Goal: Book appointment/travel/reservation

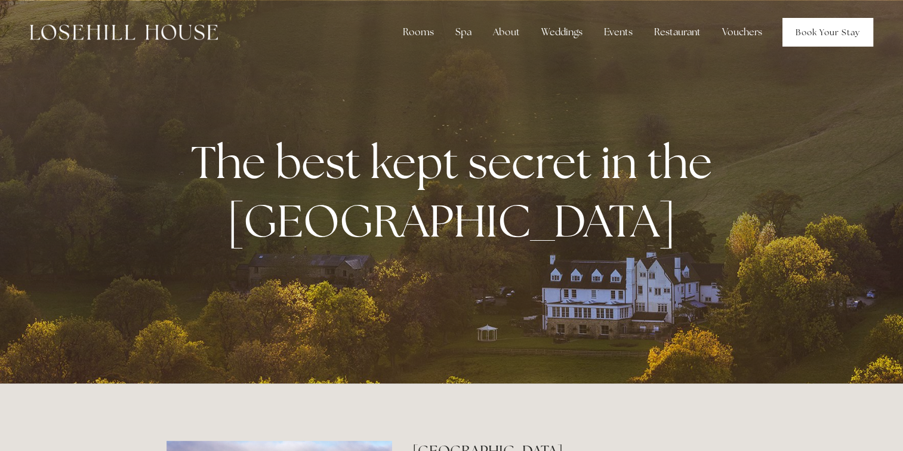
click at [818, 31] on link "Book Your Stay" at bounding box center [828, 32] width 91 height 29
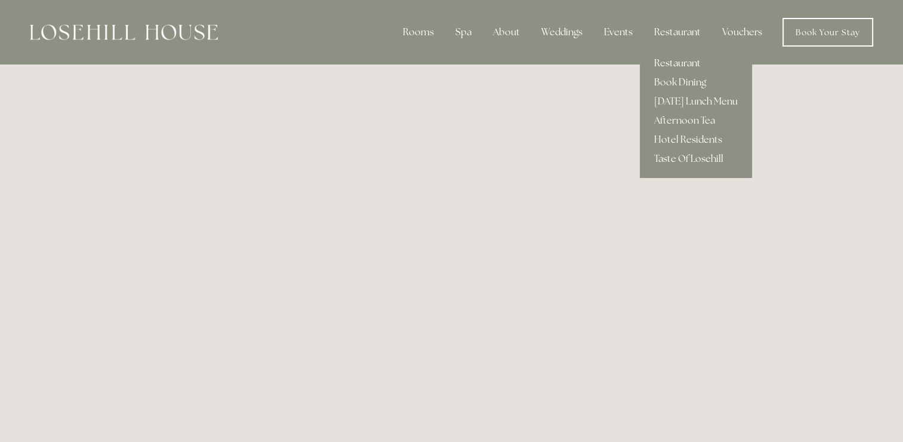
click at [667, 63] on link "Restaurant" at bounding box center [696, 63] width 112 height 19
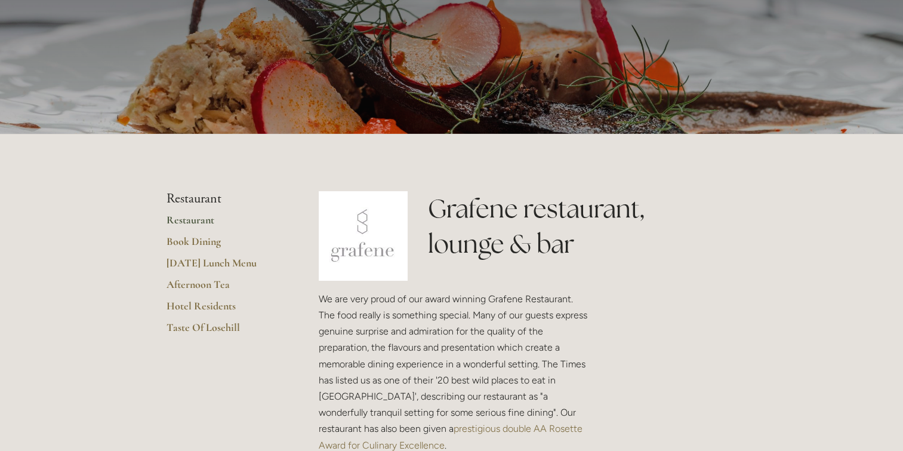
scroll to position [119, 0]
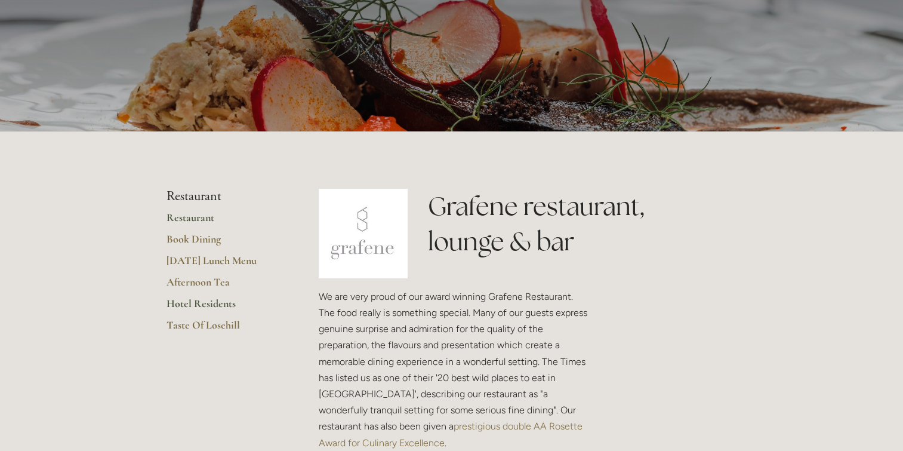
click at [209, 301] on link "Hotel Residents" at bounding box center [224, 307] width 114 height 21
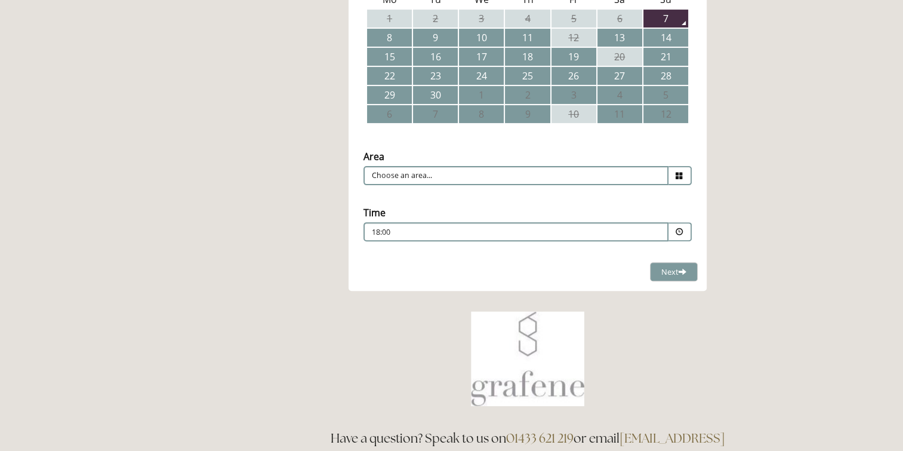
scroll to position [358, 0]
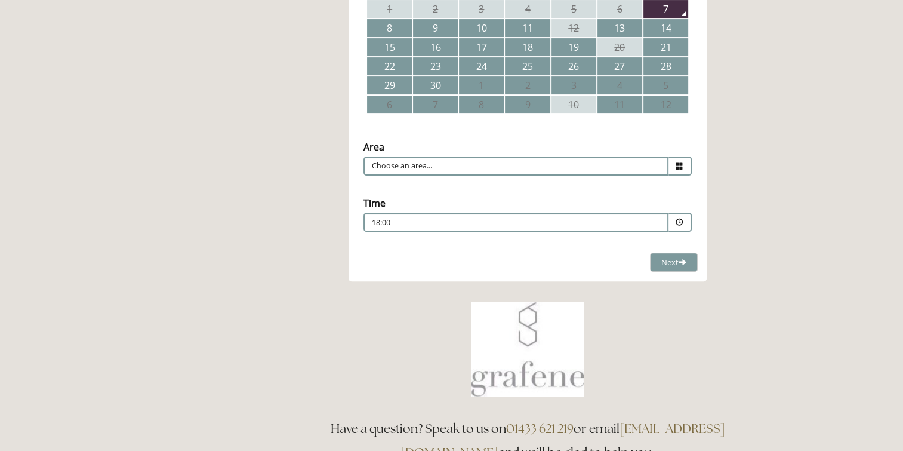
click at [677, 156] on span at bounding box center [680, 165] width 23 height 19
click at [750, 240] on main "Restaurant Restaurant Book Dining Sunday Lunch Menu Afternoon Tea Hotel Residen…" at bounding box center [451, 119] width 609 height 826
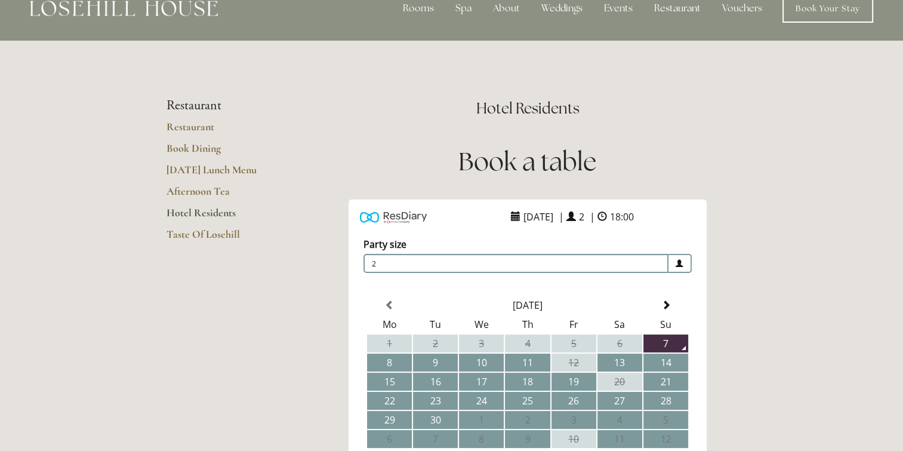
scroll to position [0, 0]
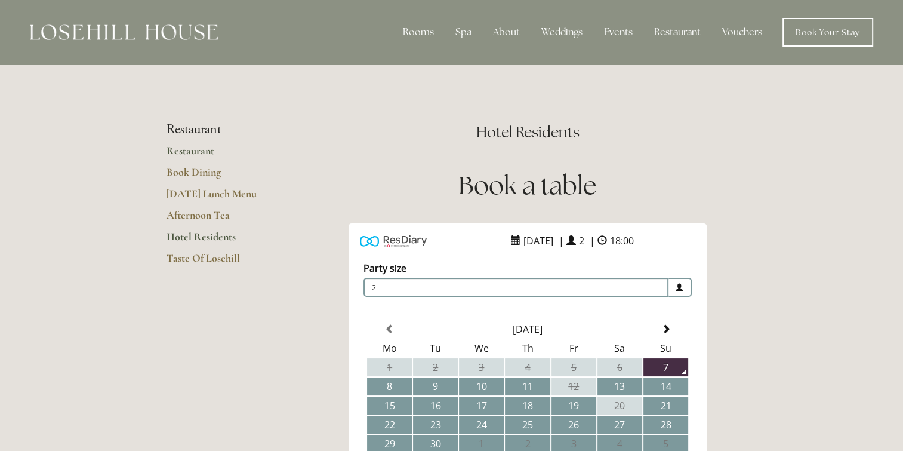
click at [199, 150] on link "Restaurant" at bounding box center [224, 154] width 114 height 21
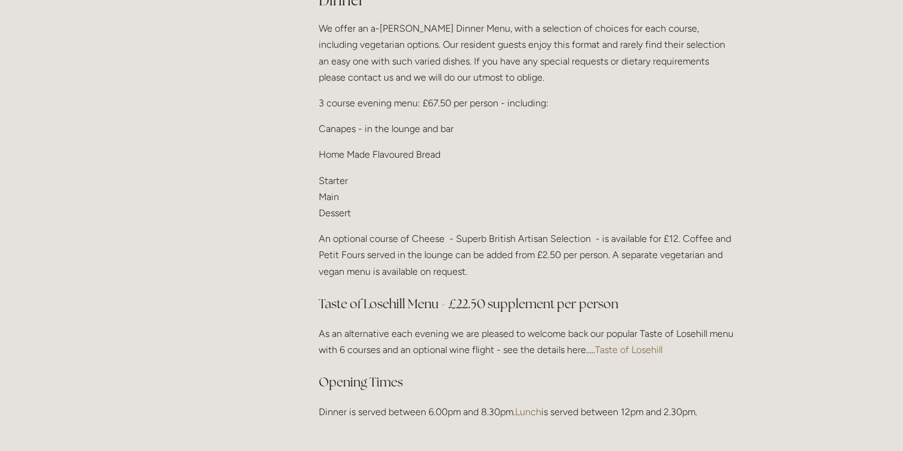
scroll to position [1492, 0]
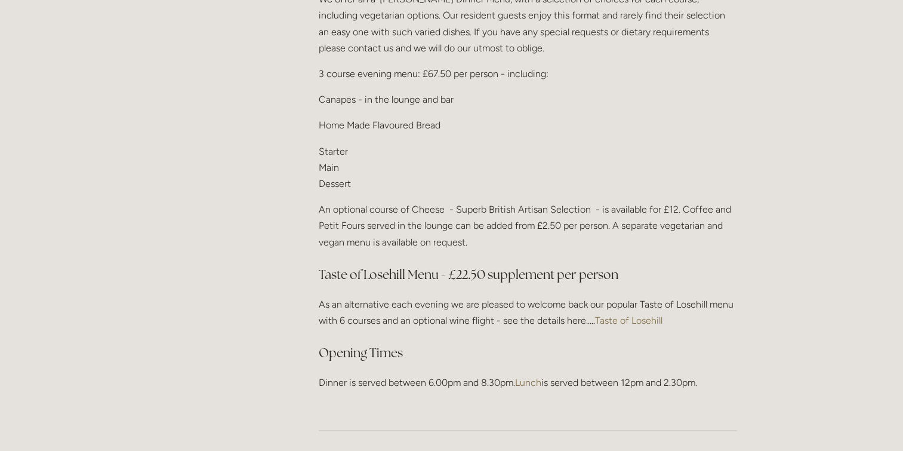
click at [652, 315] on link "Taste of Losehill" at bounding box center [628, 320] width 67 height 11
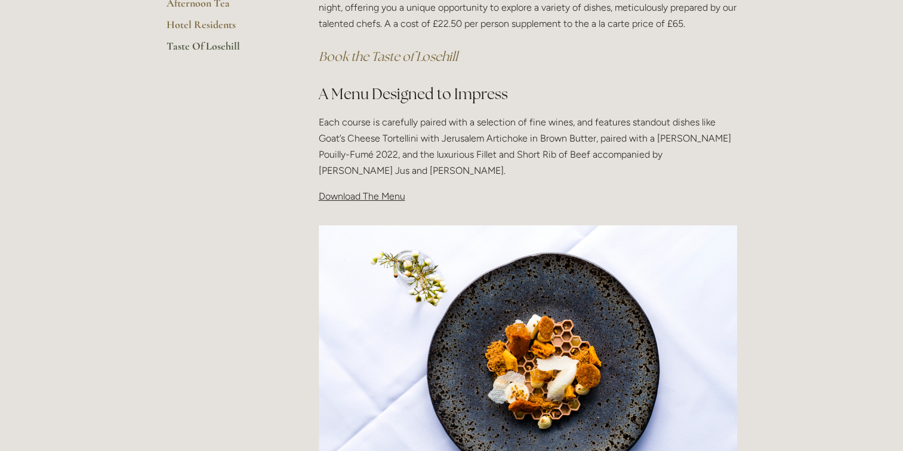
scroll to position [239, 0]
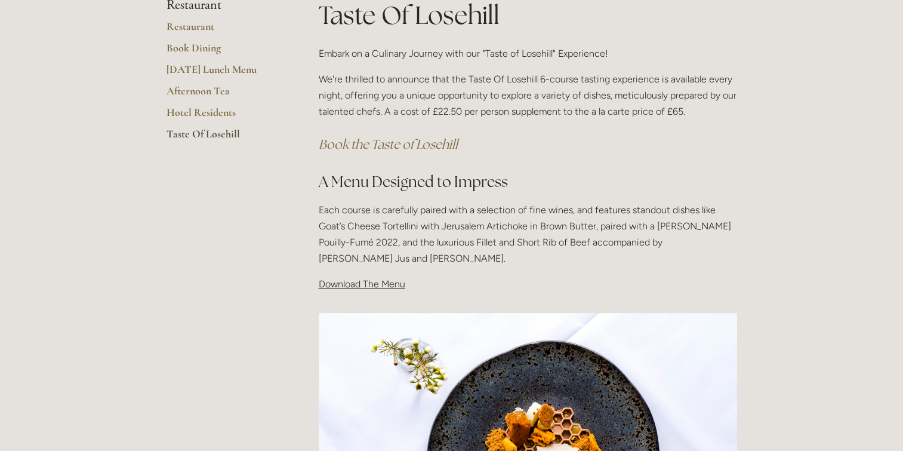
click at [341, 285] on span "Download The Menu" at bounding box center [362, 283] width 87 height 11
click at [393, 292] on div "Taste Of Losehill Embark on a Culinary Journey with our "Taste of Losehill" Exp…" at bounding box center [528, 150] width 439 height 305
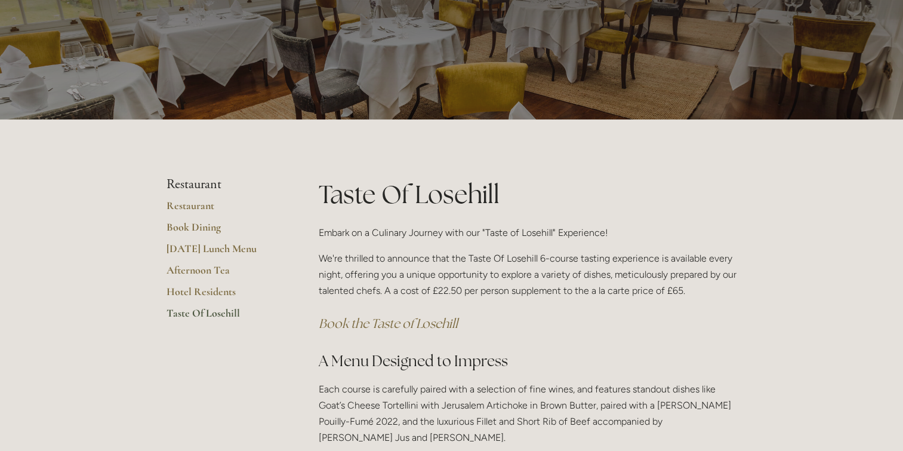
scroll to position [0, 0]
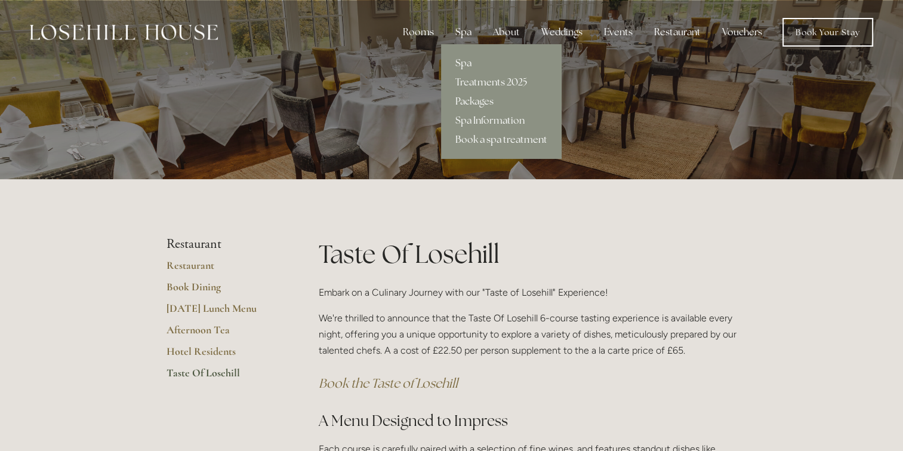
click at [463, 30] on div "Spa" at bounding box center [463, 32] width 35 height 24
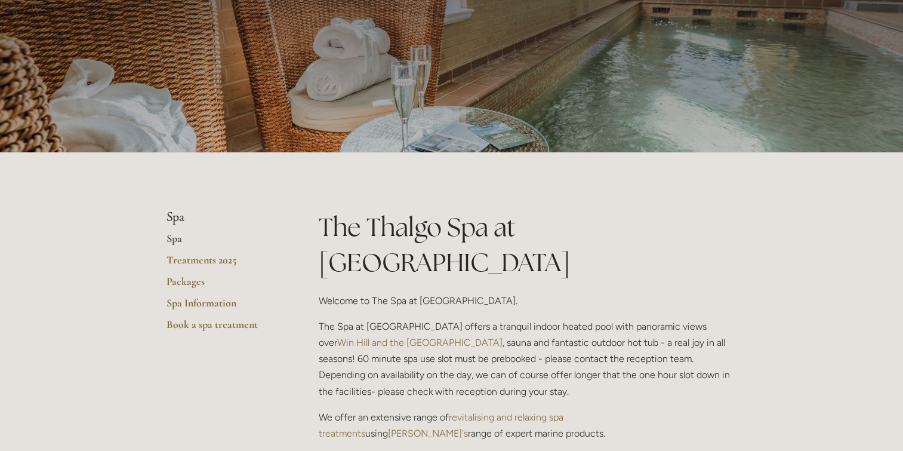
scroll to position [119, 0]
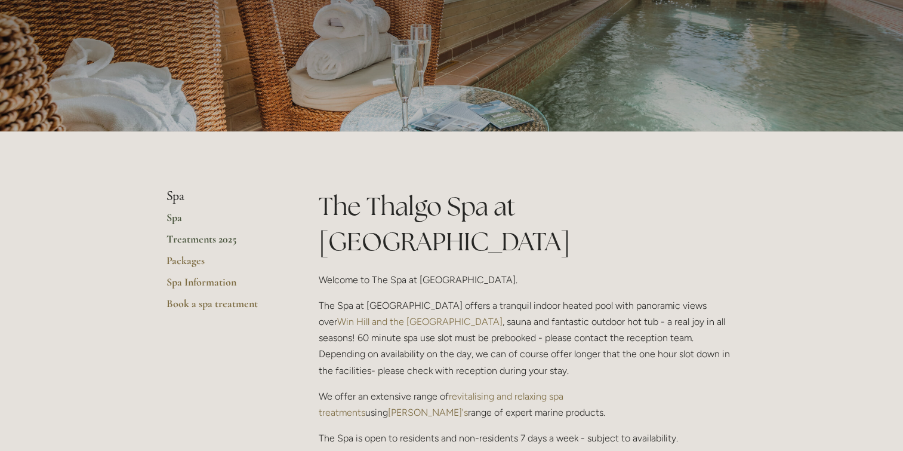
click at [189, 239] on link "Treatments 2025" at bounding box center [224, 242] width 114 height 21
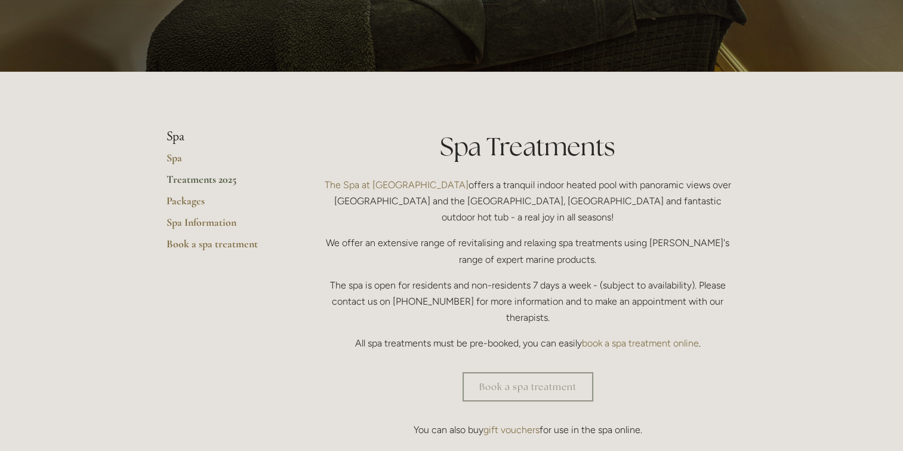
scroll to position [239, 0]
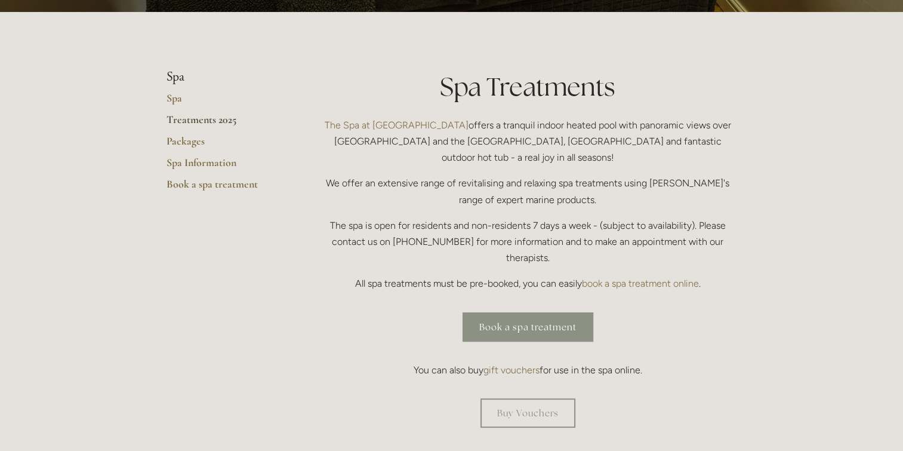
click at [475, 312] on link "Book a spa treatment" at bounding box center [528, 326] width 131 height 29
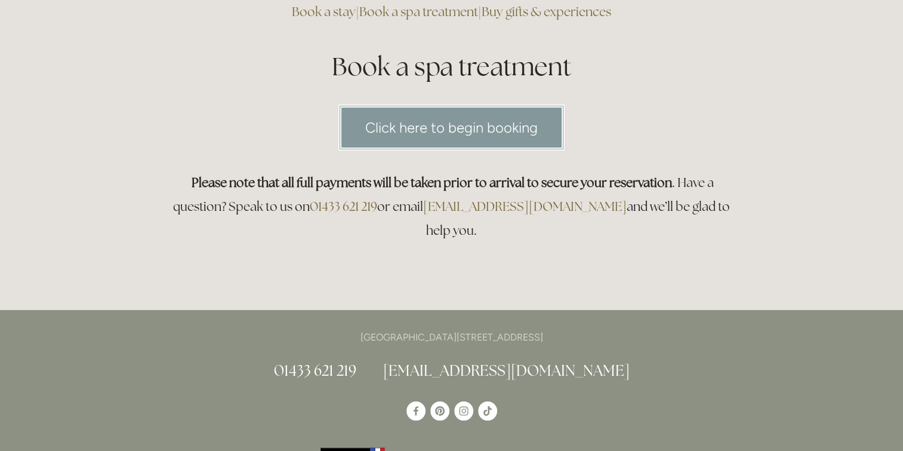
scroll to position [119, 0]
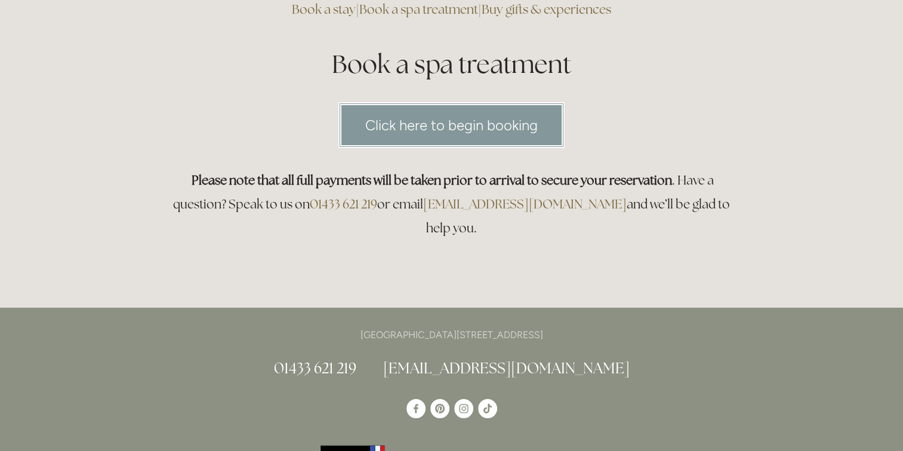
click at [432, 129] on link "Click here to begin booking" at bounding box center [451, 125] width 226 height 46
